Goal: Information Seeking & Learning: Learn about a topic

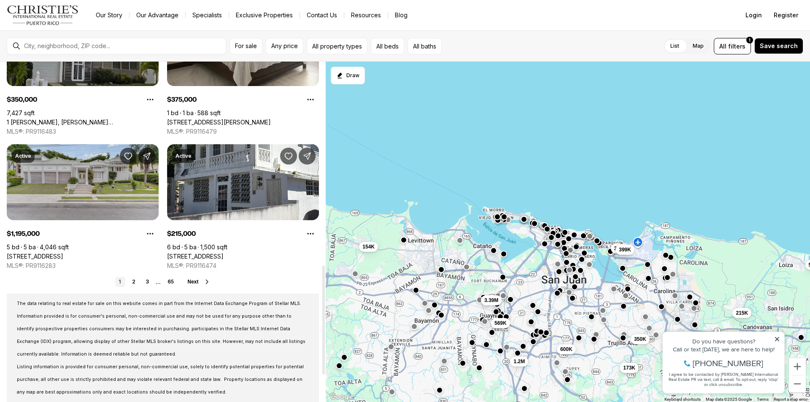
scroll to position [633, 0]
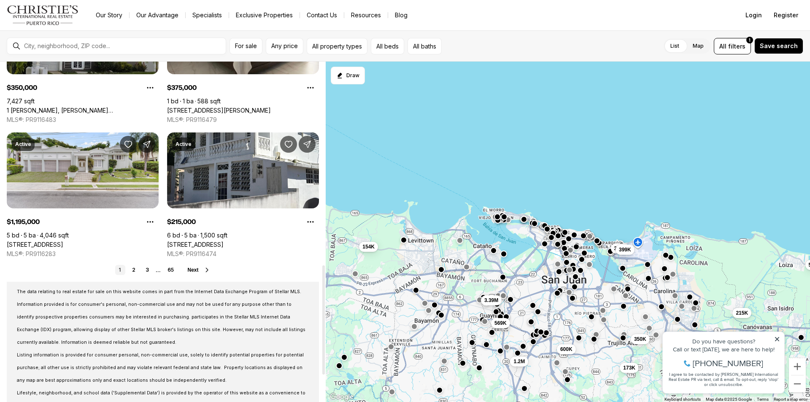
click at [198, 269] on span "Next" at bounding box center [192, 270] width 11 height 6
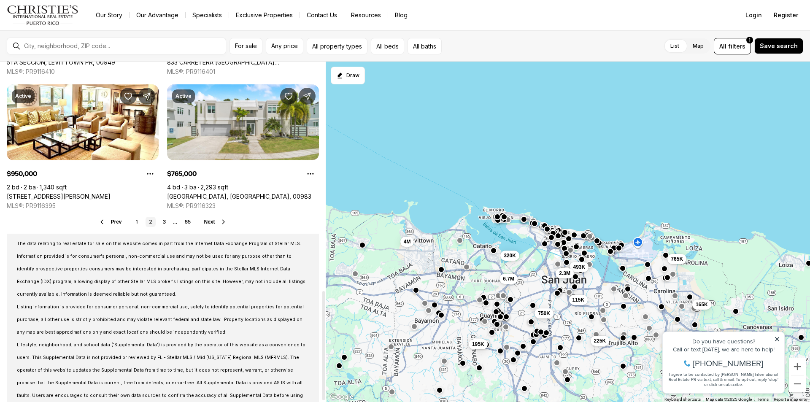
scroll to position [716, 0]
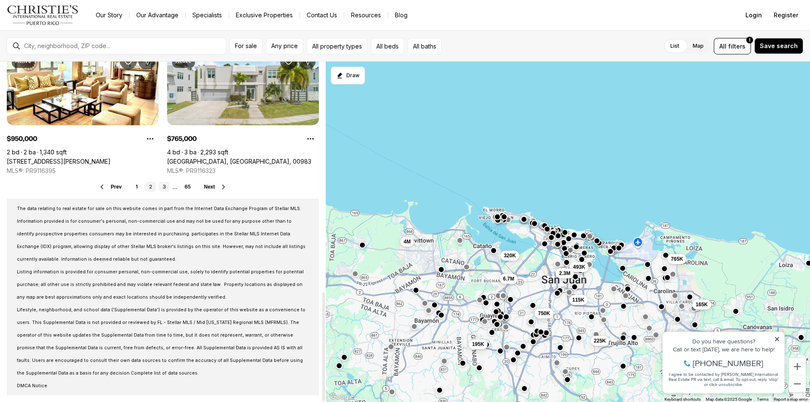
click at [162, 189] on link "3" at bounding box center [164, 187] width 10 height 10
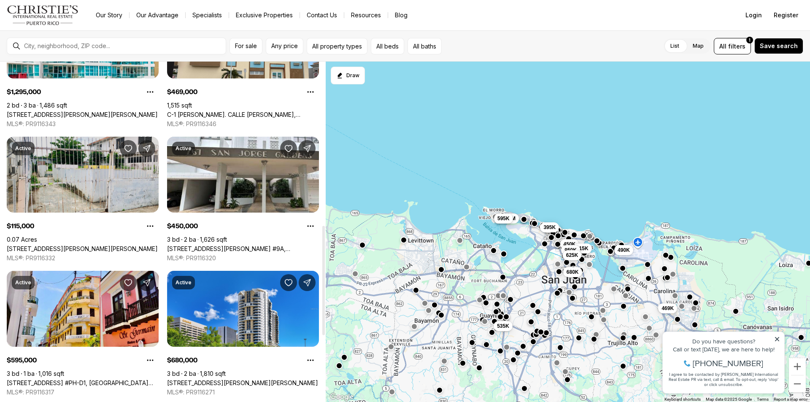
scroll to position [549, 0]
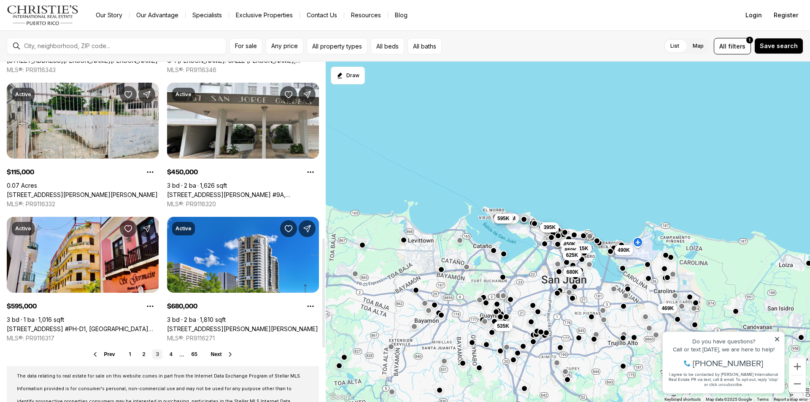
click at [98, 191] on link "[STREET_ADDRESS][PERSON_NAME][PERSON_NAME]" at bounding box center [82, 195] width 151 height 8
click at [100, 191] on link "[STREET_ADDRESS][PERSON_NAME][PERSON_NAME]" at bounding box center [82, 195] width 151 height 8
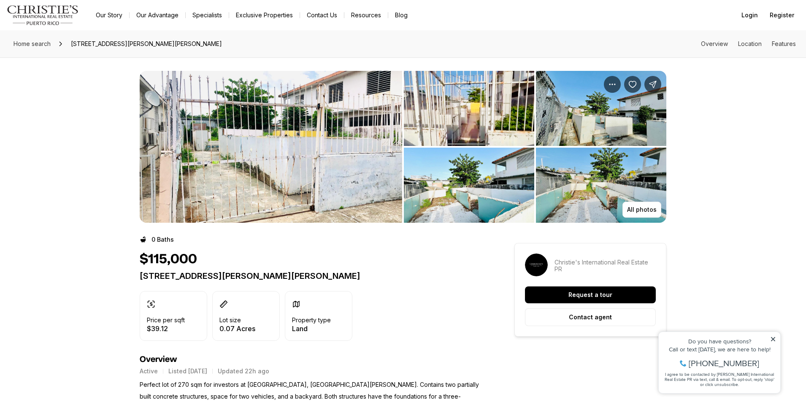
click at [609, 104] on img "View image gallery" at bounding box center [601, 108] width 130 height 75
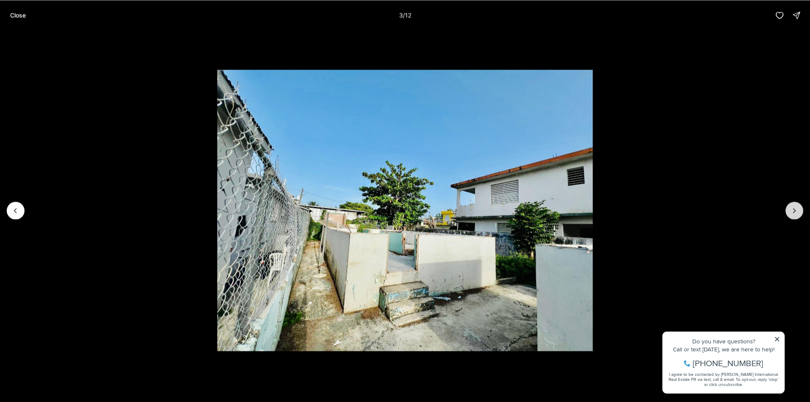
click at [795, 208] on icon "Next slide" at bounding box center [795, 210] width 8 height 8
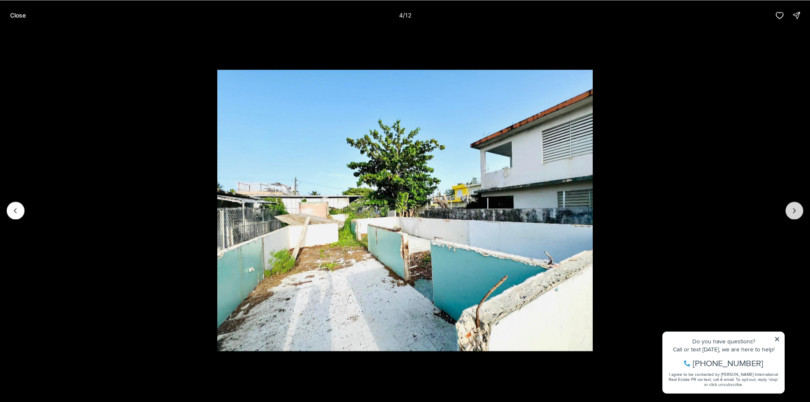
click at [795, 208] on icon "Next slide" at bounding box center [795, 210] width 8 height 8
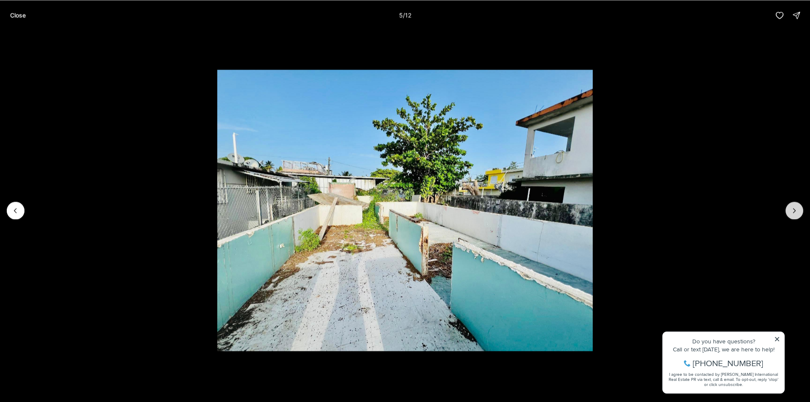
click at [794, 206] on button "Next slide" at bounding box center [795, 211] width 18 height 18
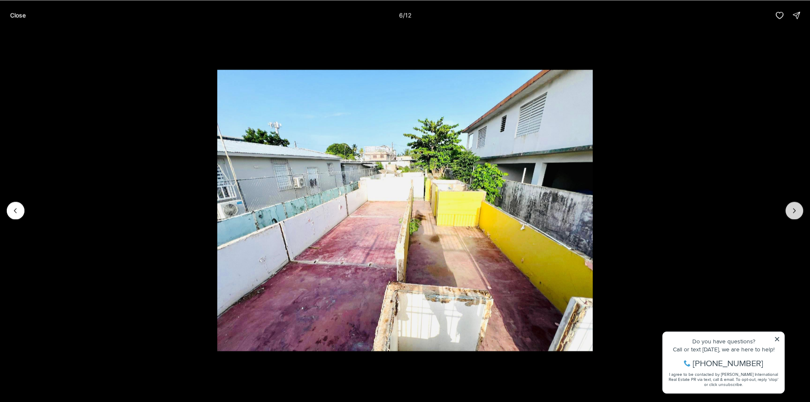
click at [794, 214] on icon "Next slide" at bounding box center [795, 210] width 8 height 8
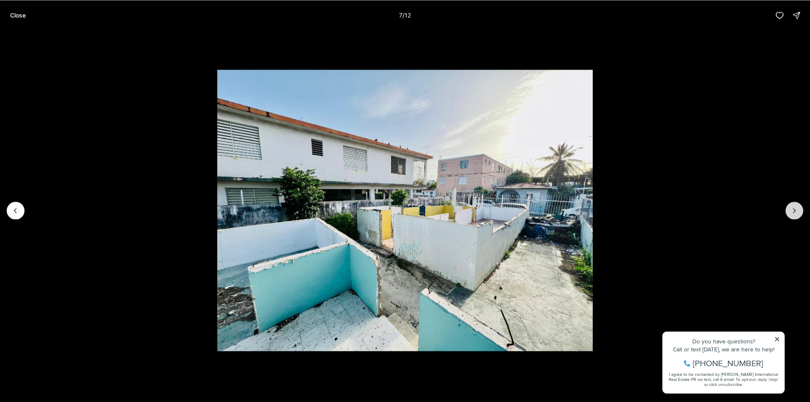
click at [794, 214] on icon "Next slide" at bounding box center [795, 210] width 8 height 8
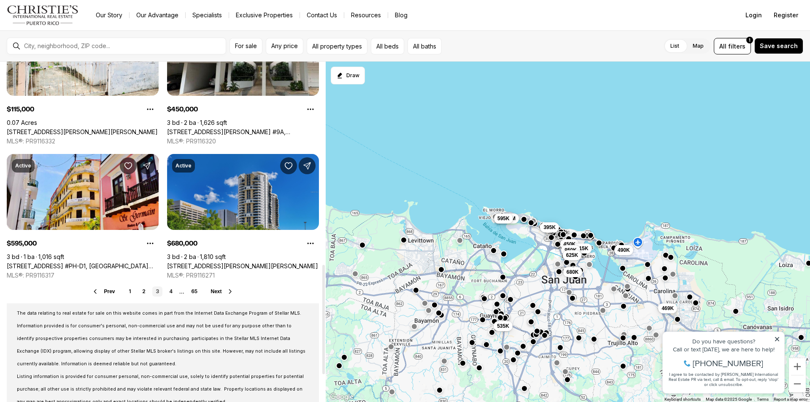
scroll to position [633, 0]
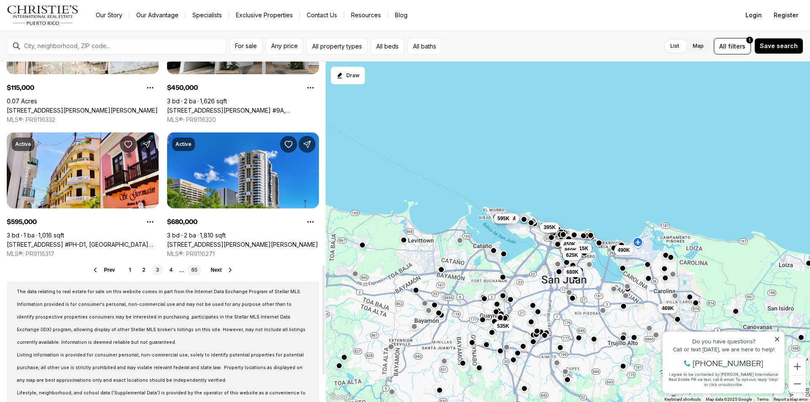
click at [194, 271] on link "65" at bounding box center [194, 270] width 13 height 10
